Goal: Transaction & Acquisition: Download file/media

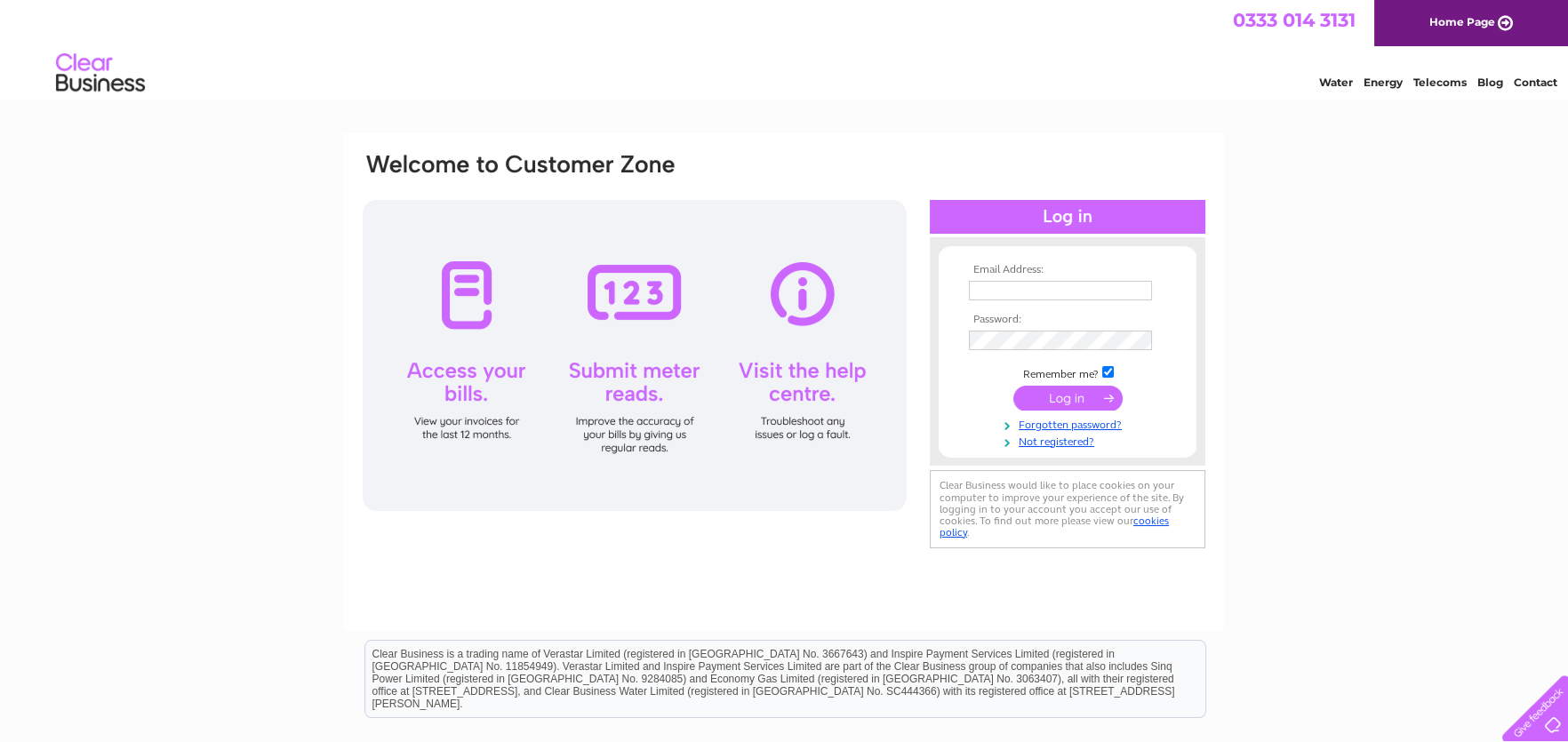
type input "joanne@moorcock.co.uk"
click at [1053, 394] on input "submit" at bounding box center [1069, 398] width 110 height 25
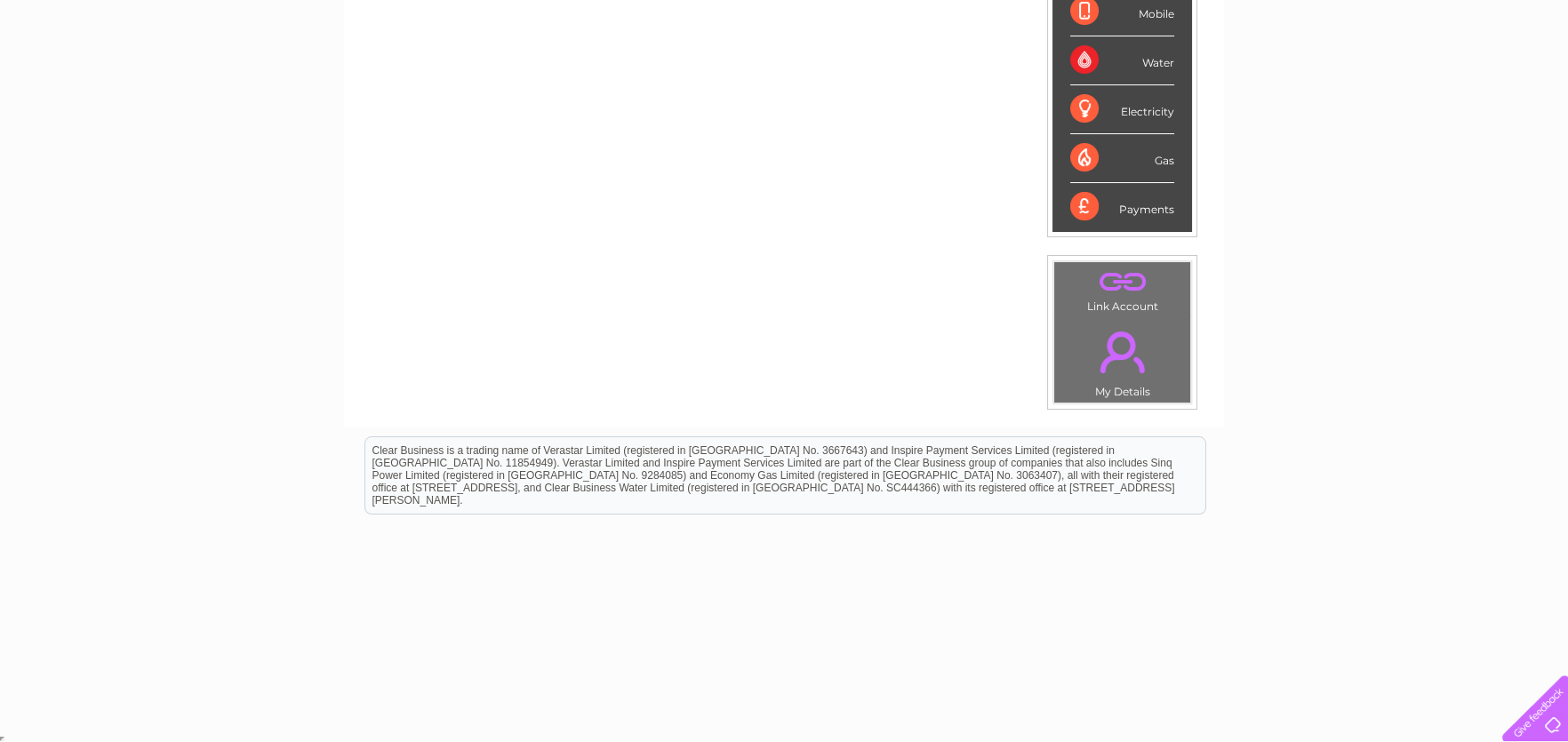
scroll to position [45, 0]
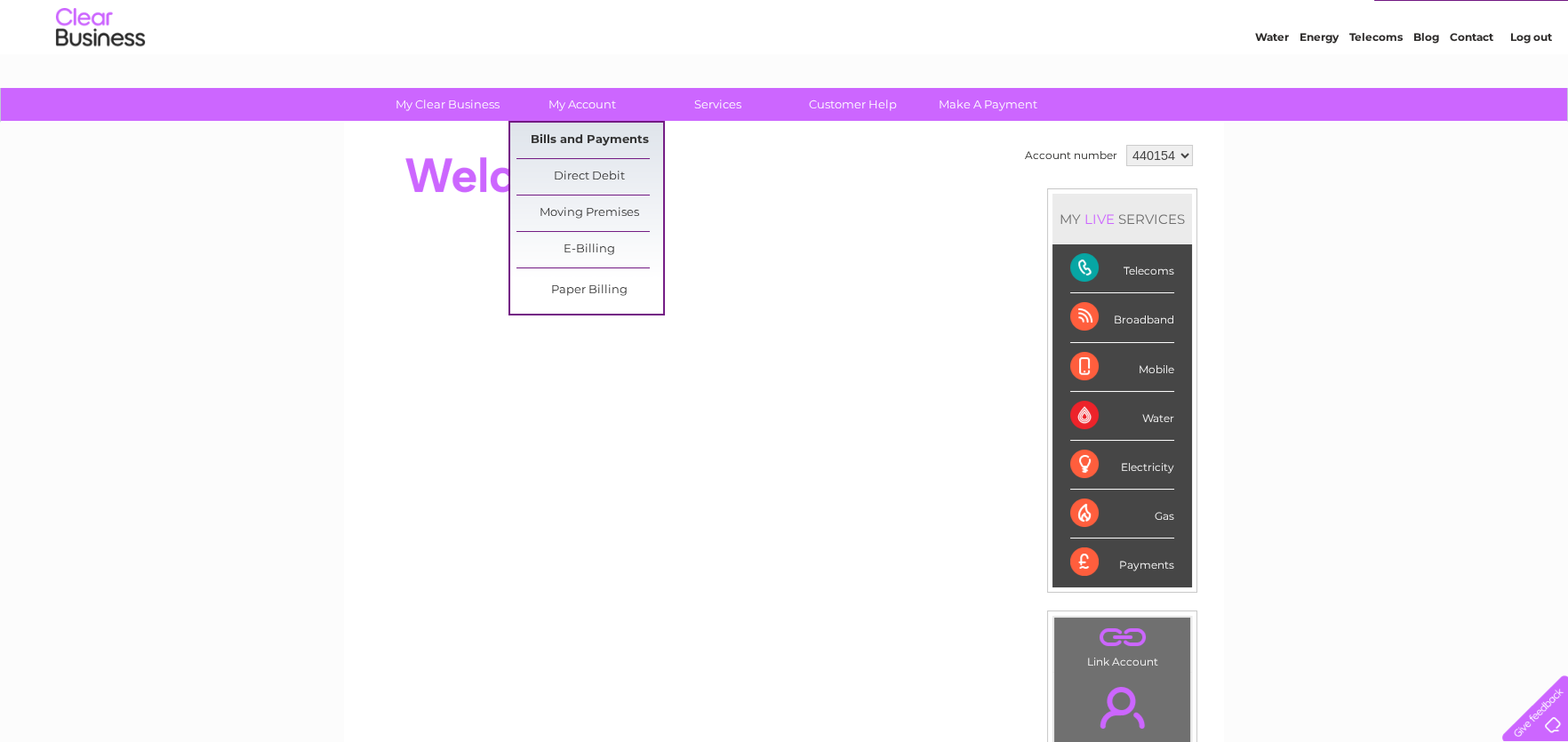
click at [568, 131] on link "Bills and Payments" at bounding box center [589, 141] width 147 height 36
click at [584, 139] on link "Bills and Payments" at bounding box center [589, 141] width 147 height 36
click at [595, 139] on link "Bills and Payments" at bounding box center [589, 141] width 147 height 36
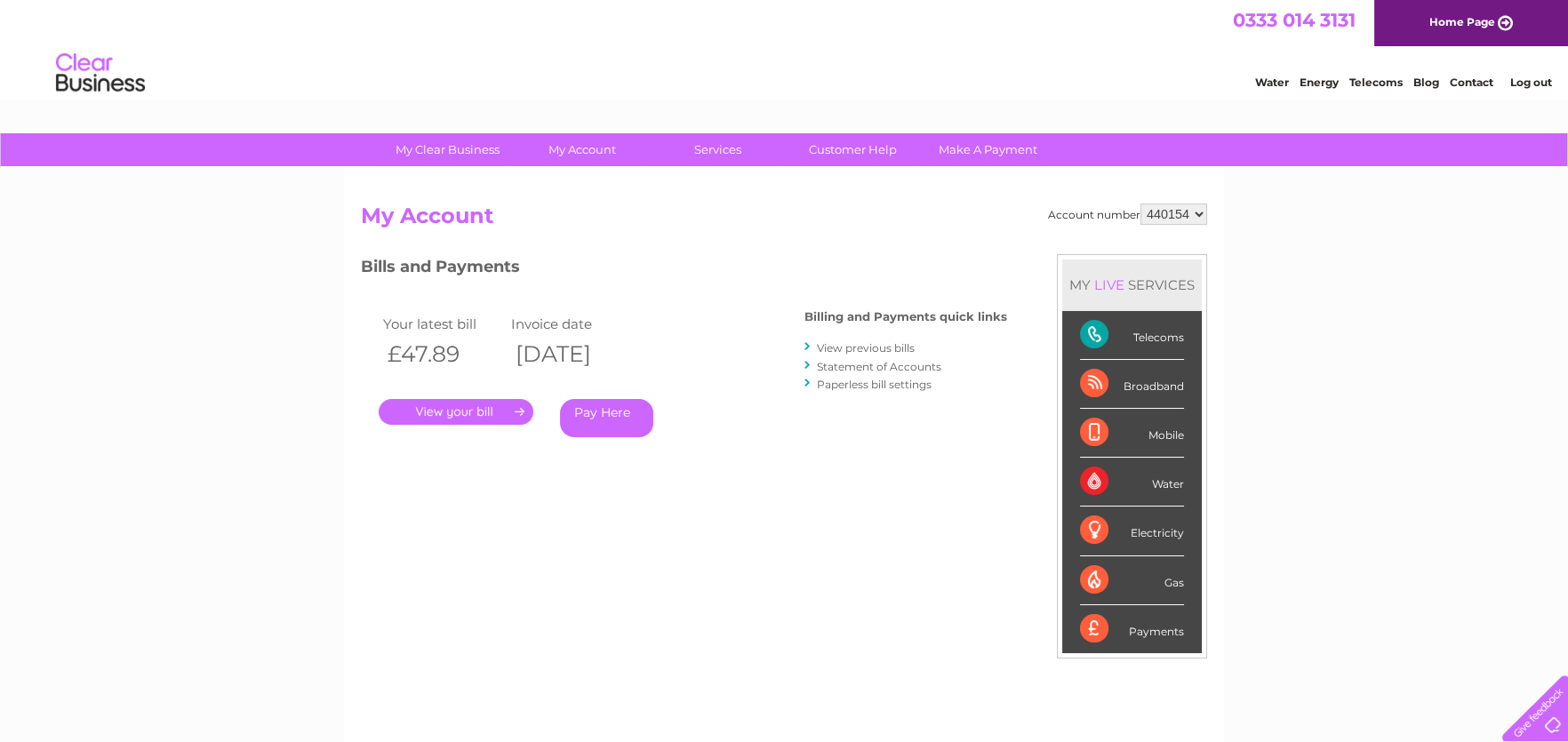
click at [467, 406] on link "." at bounding box center [456, 411] width 155 height 26
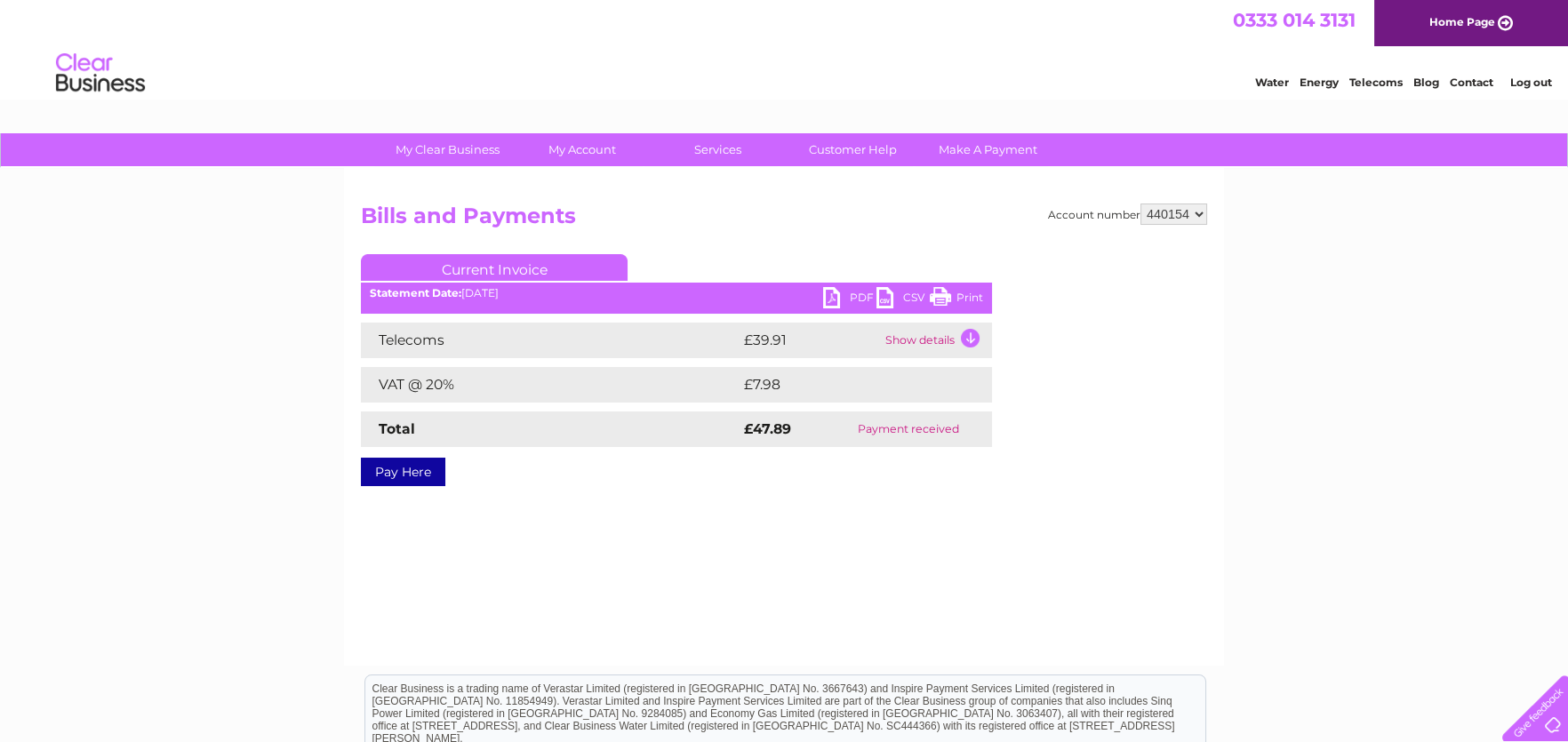
click at [836, 295] on link "PDF" at bounding box center [850, 300] width 53 height 26
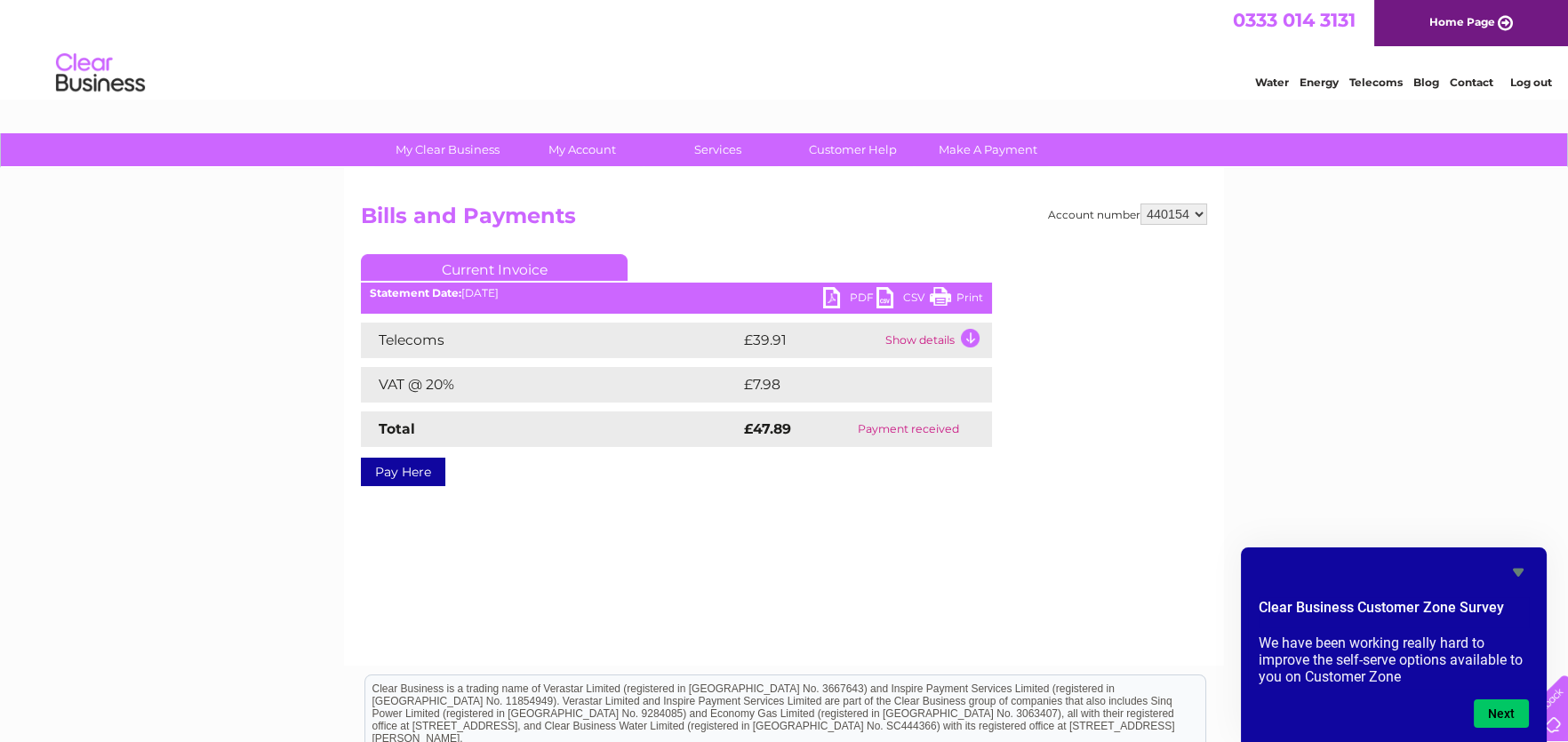
click at [576, 267] on link "Current Invoice" at bounding box center [495, 267] width 267 height 26
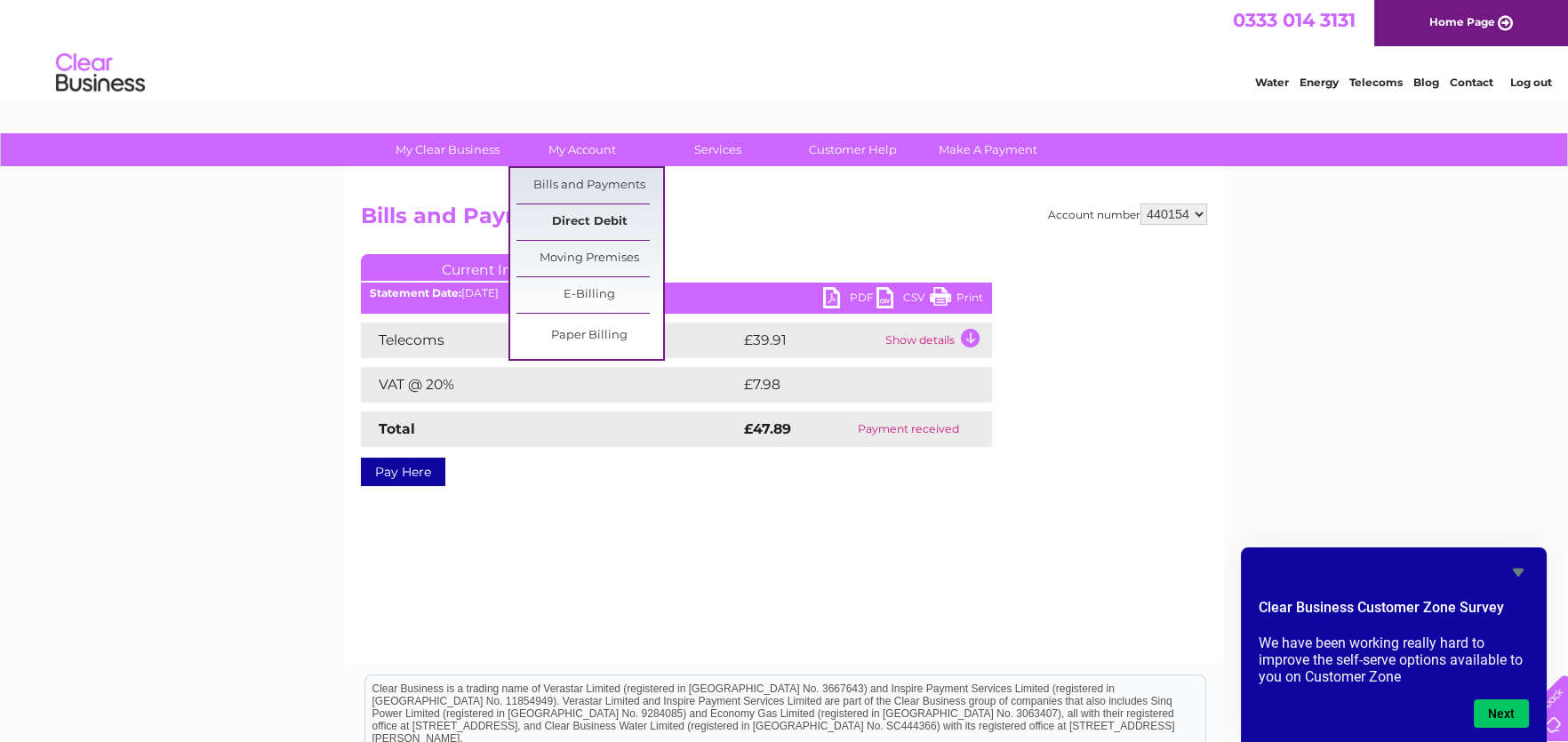
click at [566, 204] on link "Direct Debit" at bounding box center [589, 222] width 147 height 36
click at [566, 191] on link "Bills and Payments" at bounding box center [589, 186] width 147 height 36
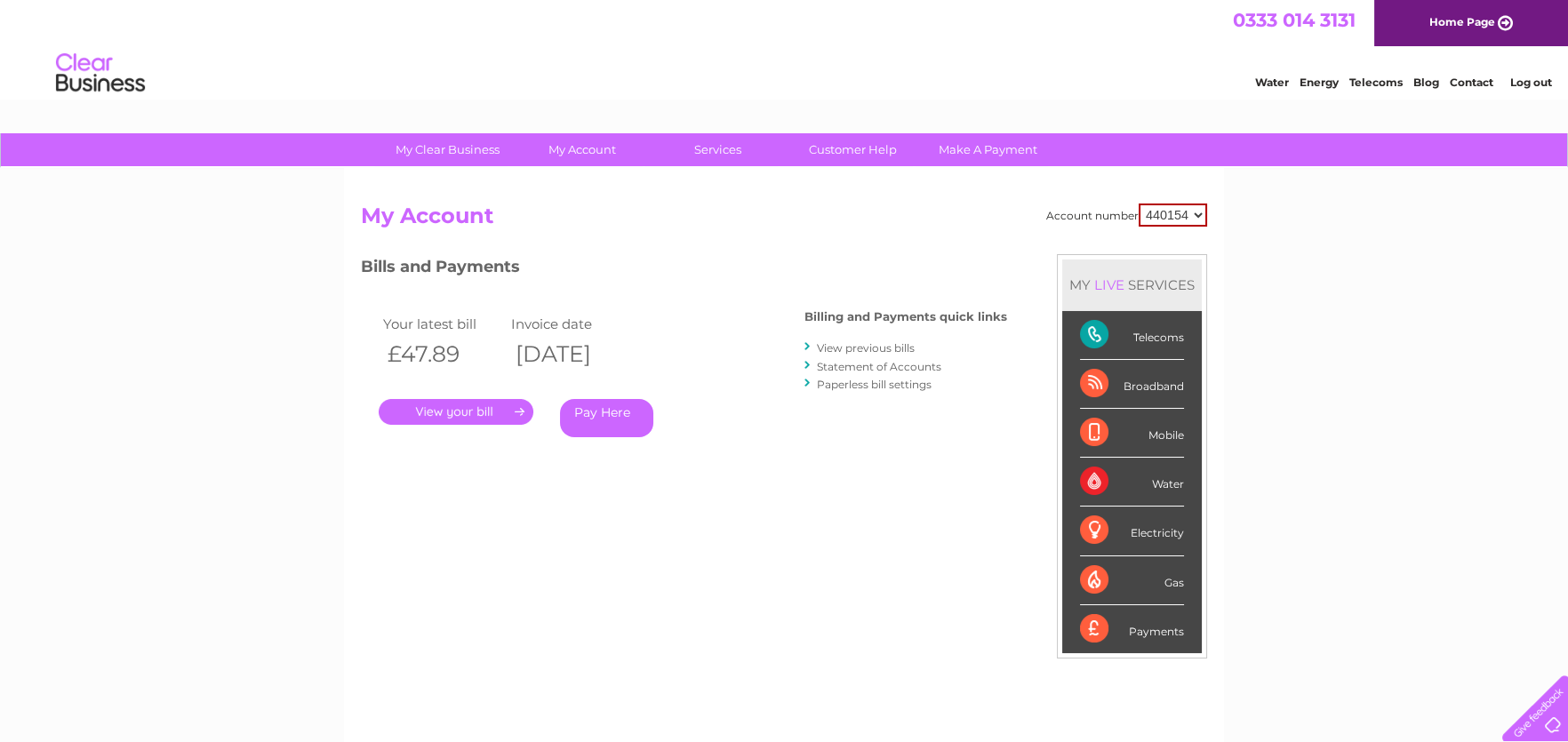
click at [849, 351] on link "View previous bills" at bounding box center [865, 348] width 97 height 13
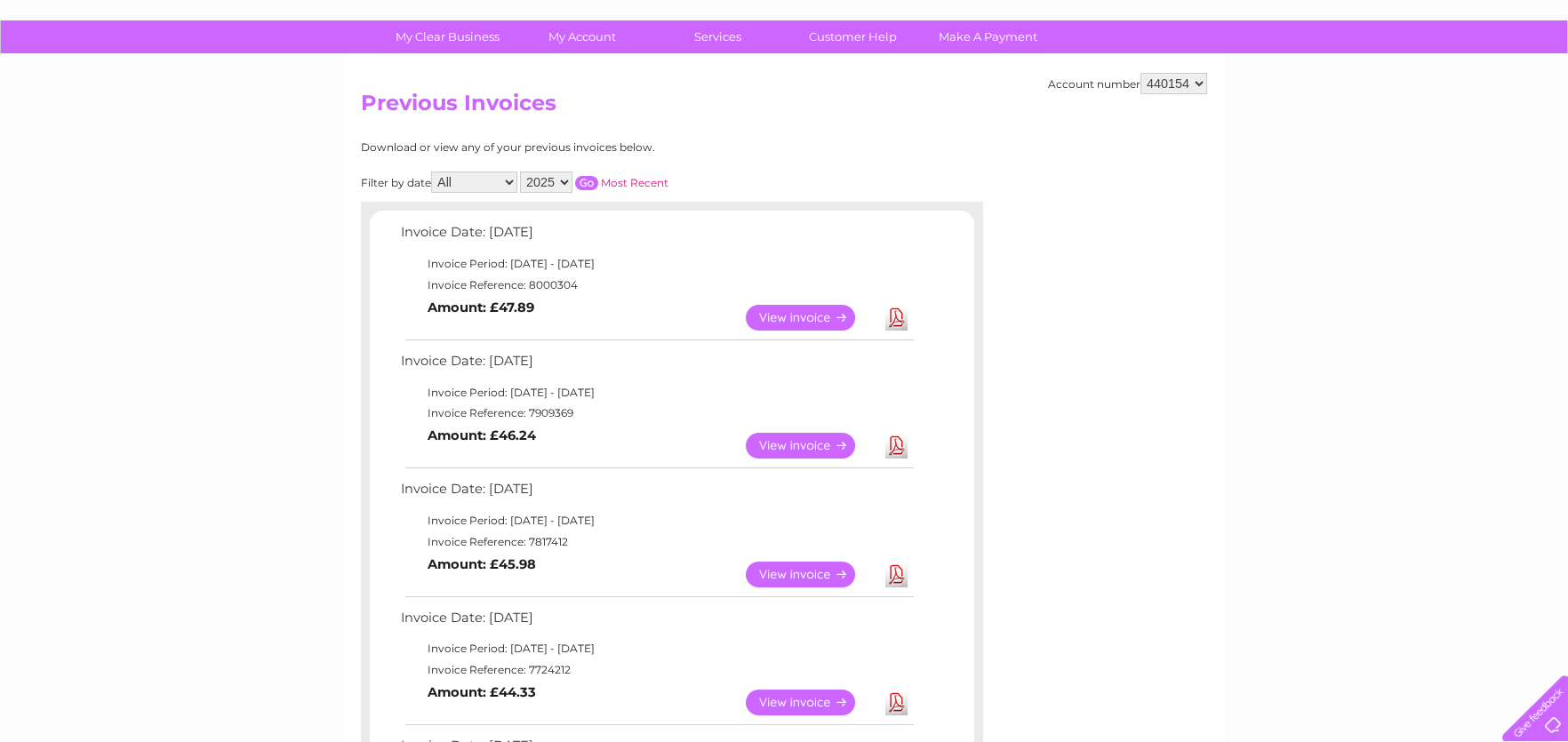
scroll to position [177, 0]
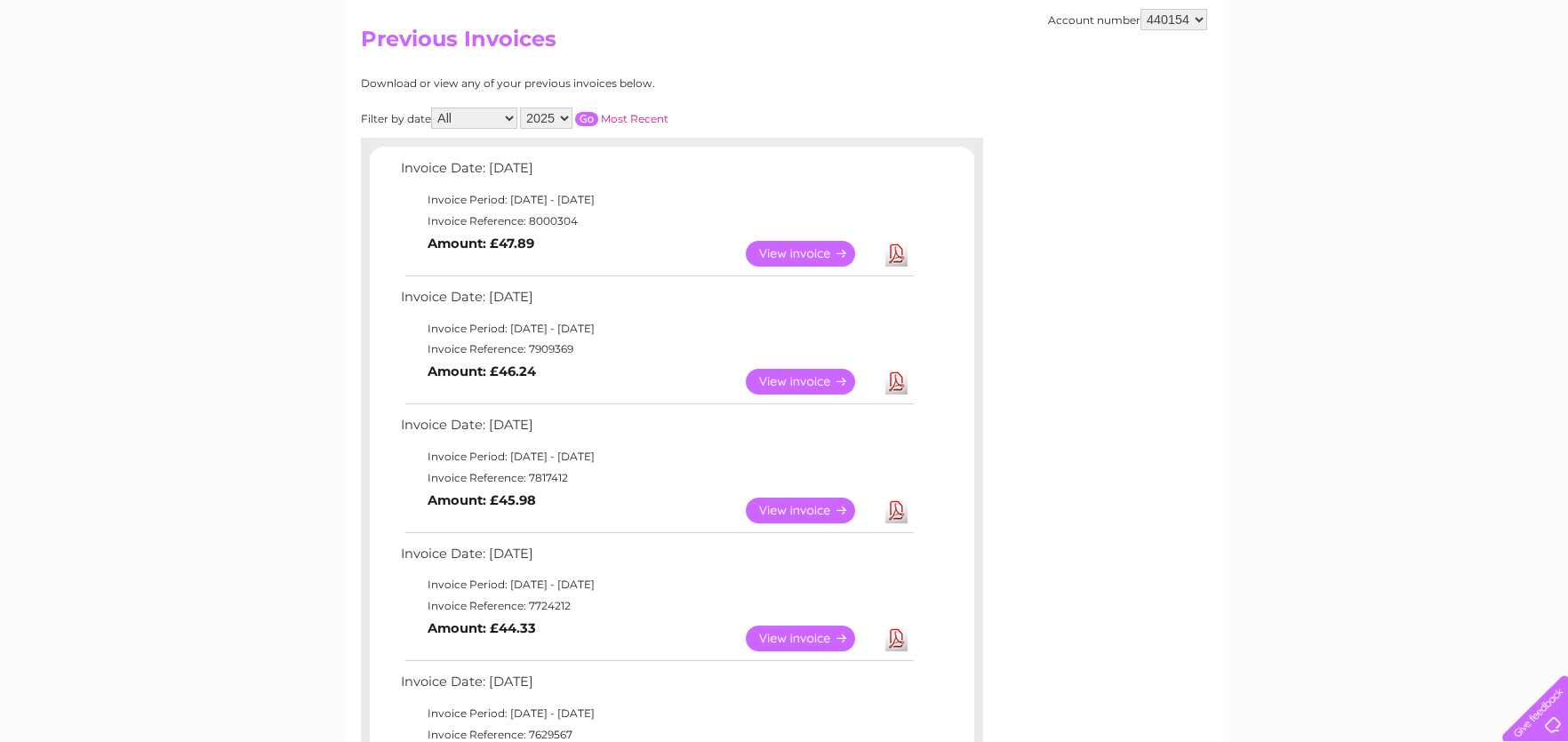
click at [892, 378] on link "Download" at bounding box center [897, 381] width 23 height 26
click at [898, 499] on link "Download" at bounding box center [897, 509] width 23 height 26
